Goal: Task Accomplishment & Management: Manage account settings

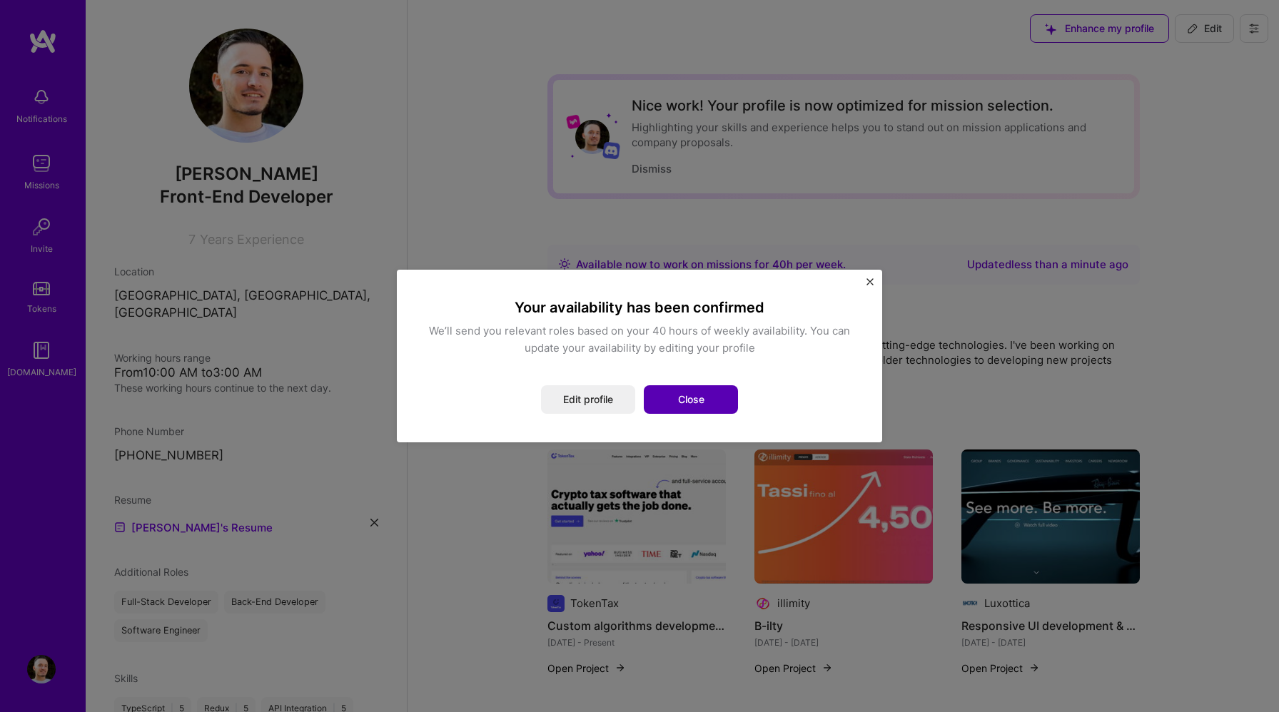
click at [695, 400] on button "Close" at bounding box center [691, 399] width 94 height 29
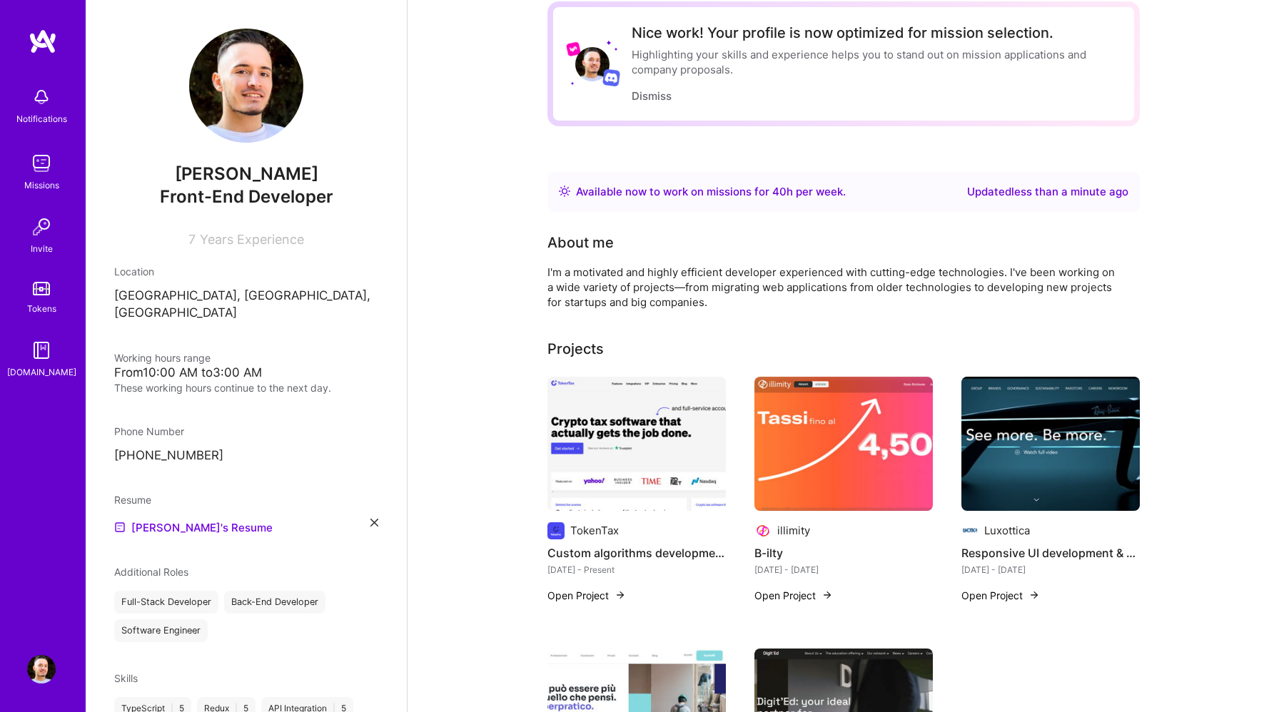
click at [47, 156] on img at bounding box center [41, 163] width 29 height 29
